Goal: Find specific page/section: Find specific page/section

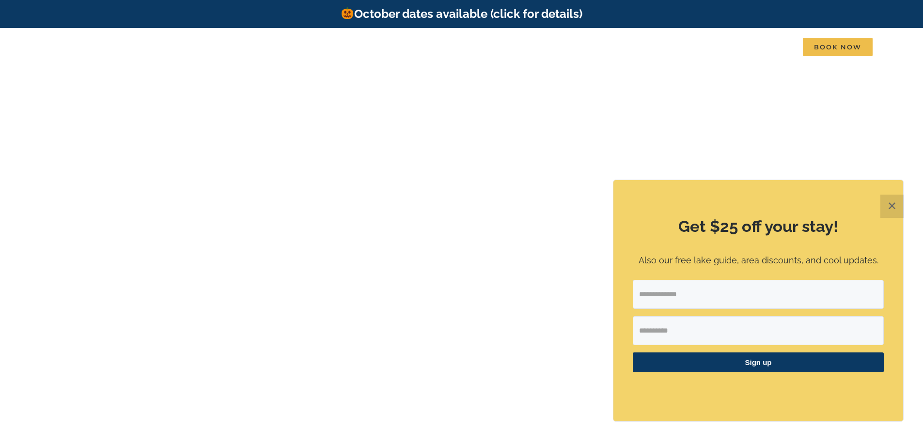
click at [895, 207] on button "✕" at bounding box center [891, 206] width 23 height 23
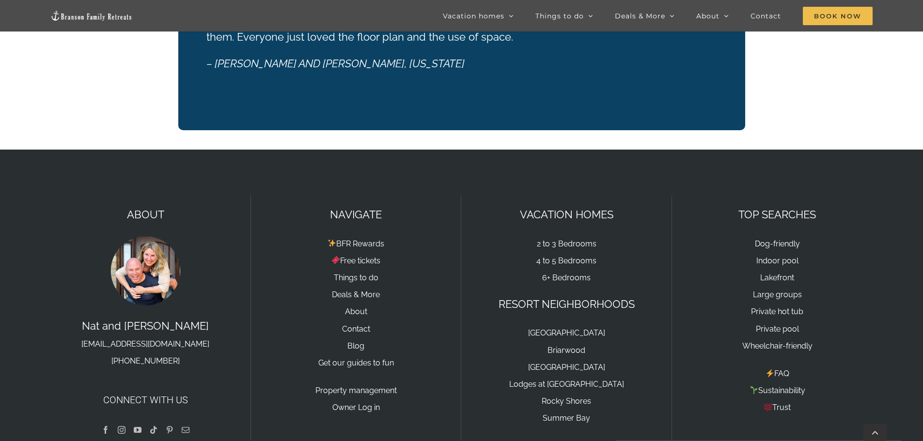
scroll to position [1846, 0]
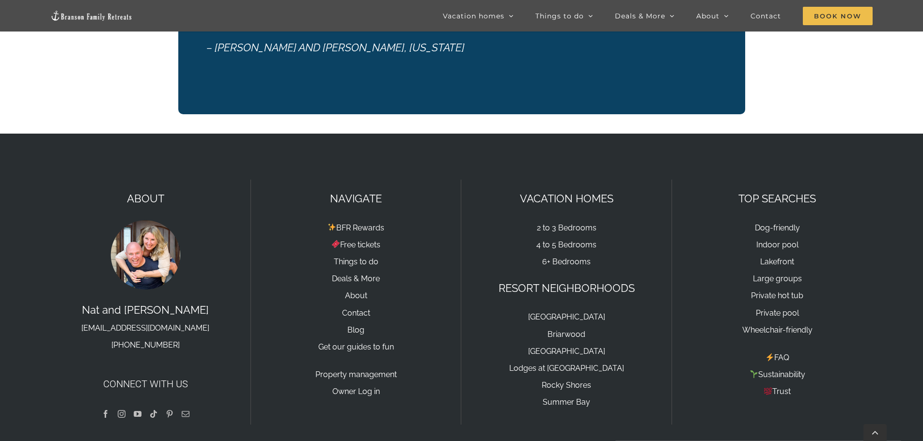
click at [154, 238] on img at bounding box center [145, 255] width 73 height 73
click at [577, 223] on link "2 to 3 Bedrooms" at bounding box center [567, 227] width 60 height 9
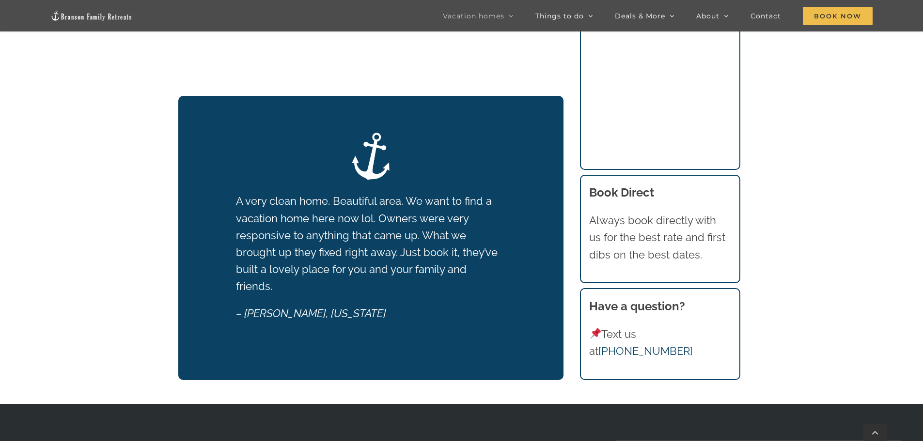
scroll to position [853, 0]
